Goal: Book appointment/travel/reservation

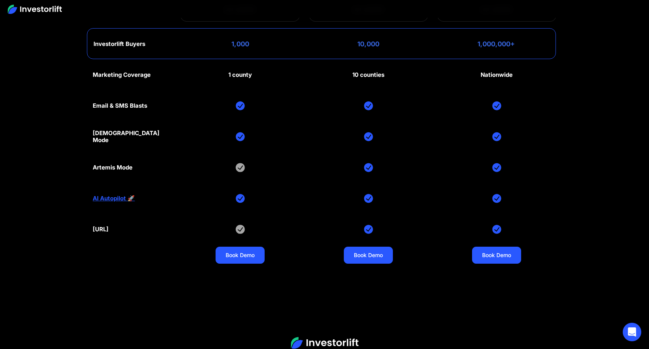
scroll to position [3778, 0]
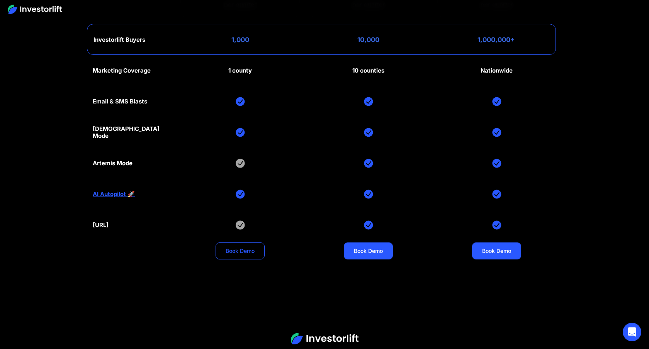
click at [252, 254] on link "Book Demo" at bounding box center [239, 250] width 49 height 17
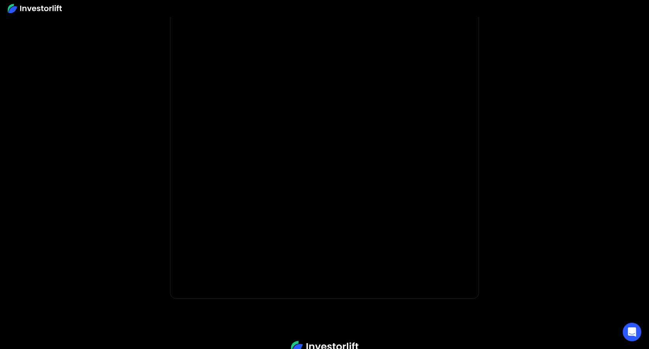
scroll to position [113, 0]
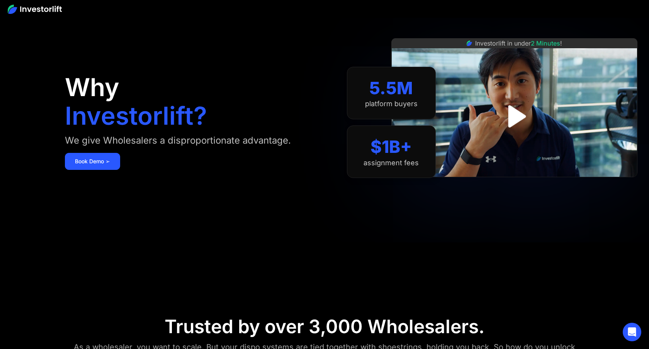
scroll to position [53, 0]
click at [518, 117] on img "open lightbox" at bounding box center [514, 115] width 51 height 51
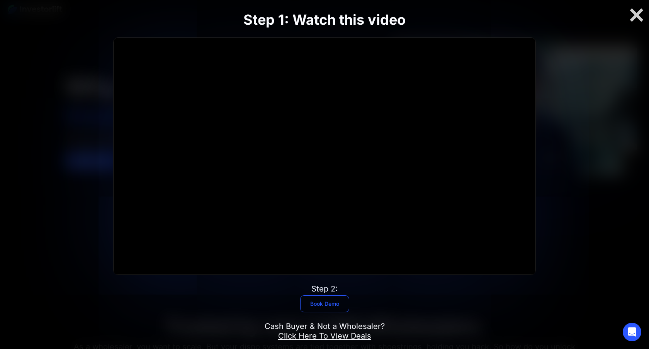
click at [332, 302] on link "Book Demo" at bounding box center [324, 303] width 49 height 17
